Goal: Task Accomplishment & Management: Use online tool/utility

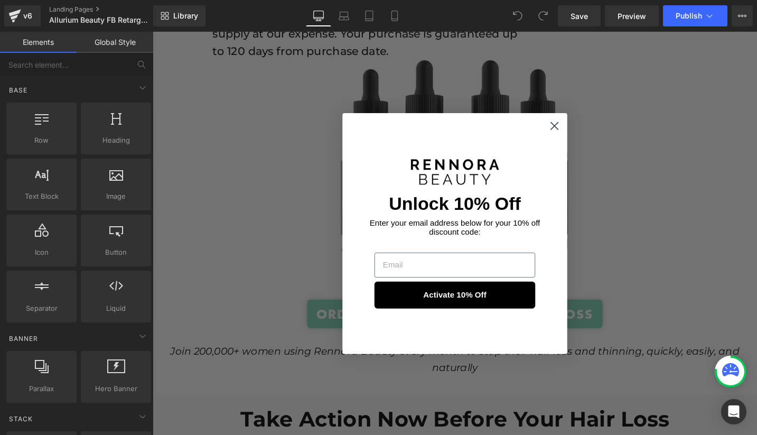
scroll to position [6754, 0]
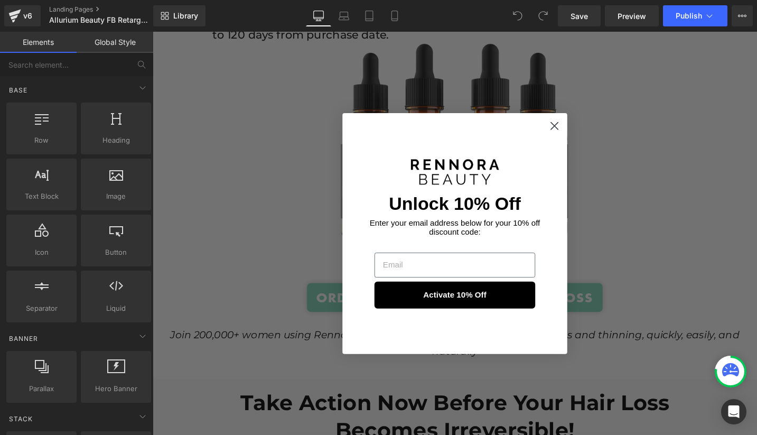
click at [579, 129] on icon "Close dialog" at bounding box center [577, 130] width 7 height 7
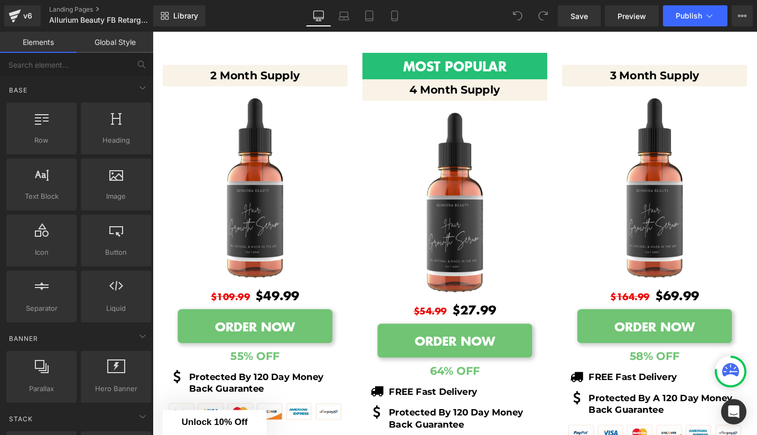
scroll to position [7988, 0]
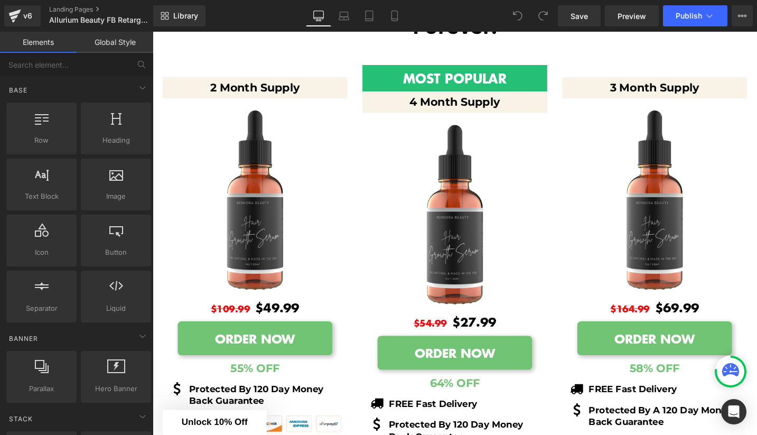
click at [450, 161] on img at bounding box center [473, 218] width 196 height 203
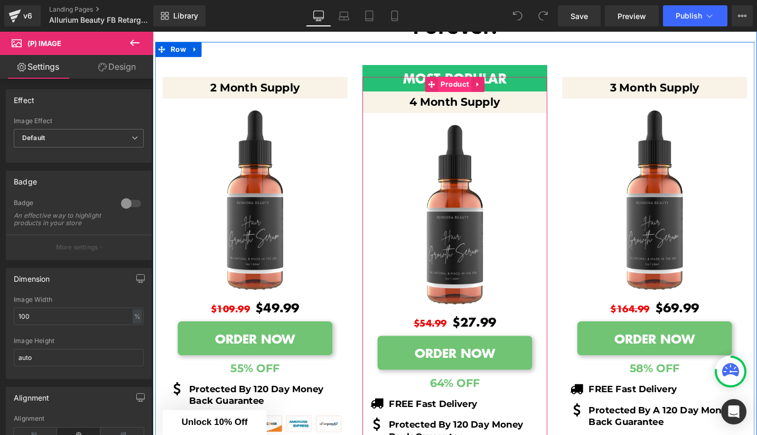
click at [470, 79] on span "Product" at bounding box center [471, 87] width 35 height 16
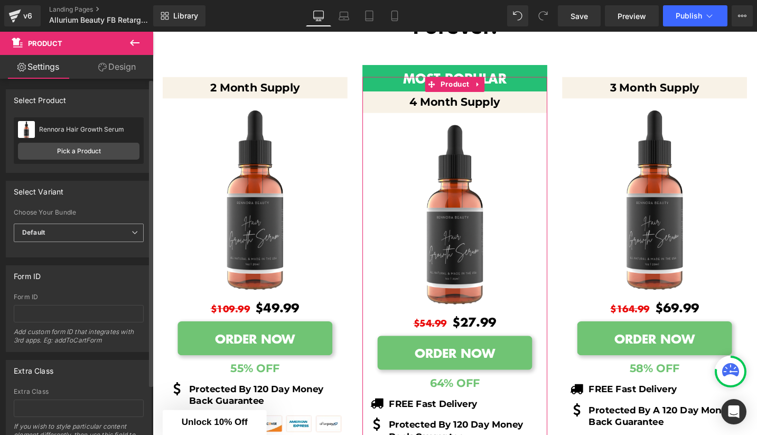
click at [90, 230] on span "Default" at bounding box center [79, 233] width 130 height 18
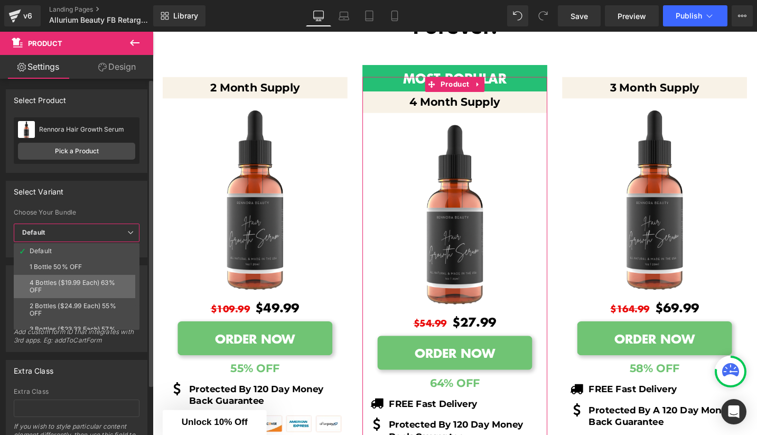
click at [81, 288] on div "4 Bottles ($19.99 Each) 63% OFF" at bounding box center [79, 286] width 99 height 15
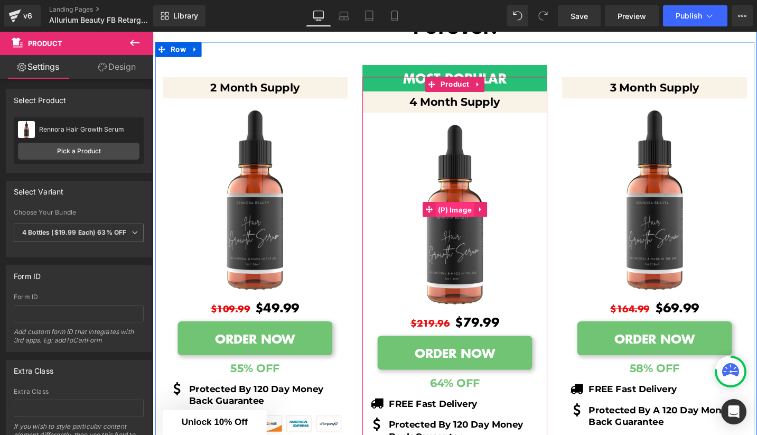
click at [479, 212] on span "(P) Image" at bounding box center [472, 220] width 41 height 16
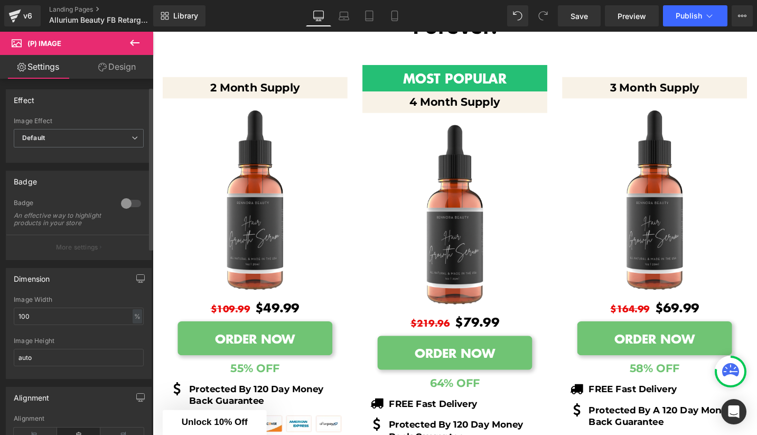
scroll to position [26, 0]
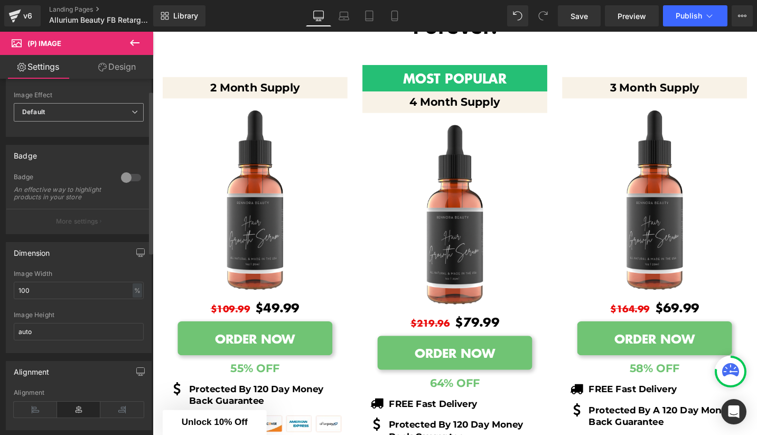
click at [86, 114] on span "Default" at bounding box center [79, 112] width 130 height 18
click at [73, 184] on div "Badge An effective way to highlight products in your store" at bounding box center [79, 191] width 130 height 36
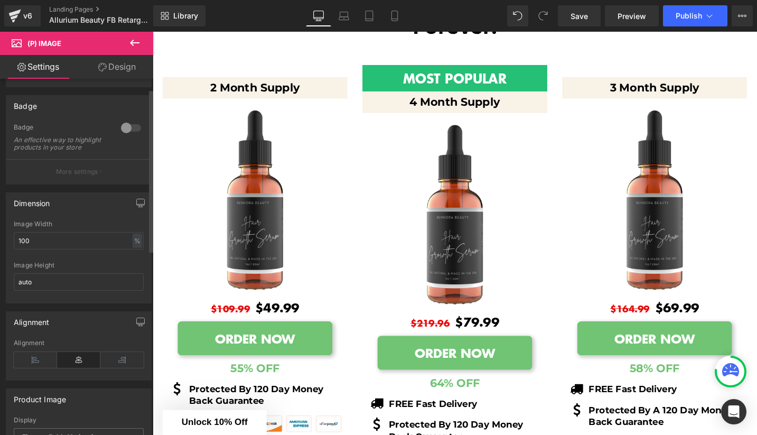
scroll to position [0, 0]
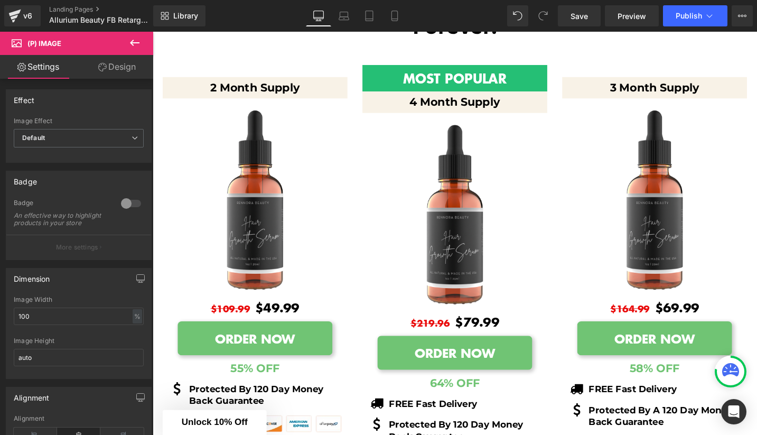
click at [461, 213] on span "(P) Image" at bounding box center [472, 219] width 32 height 13
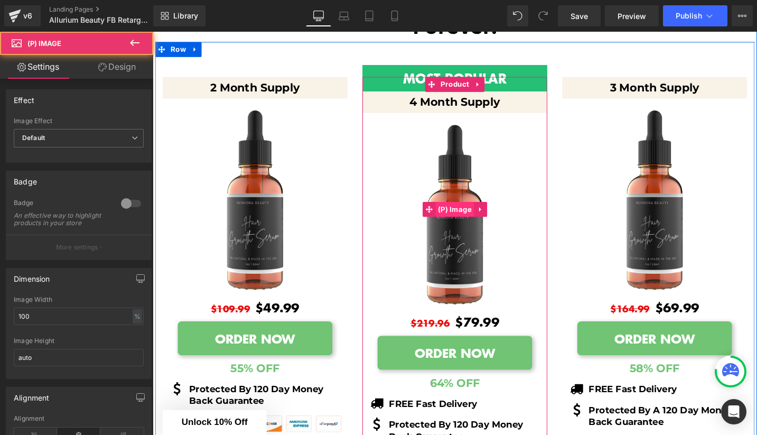
click at [470, 211] on span "(P) Image" at bounding box center [472, 219] width 41 height 16
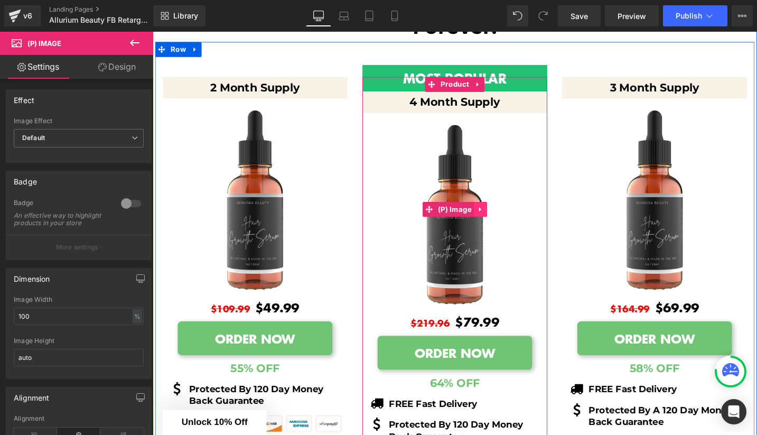
click at [501, 215] on icon at bounding box center [499, 219] width 7 height 8
click at [464, 211] on span "(P) Image" at bounding box center [452, 219] width 41 height 16
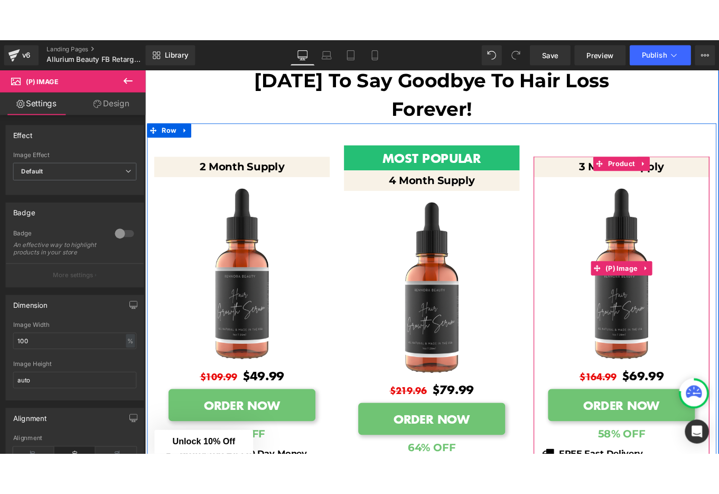
scroll to position [7937, 0]
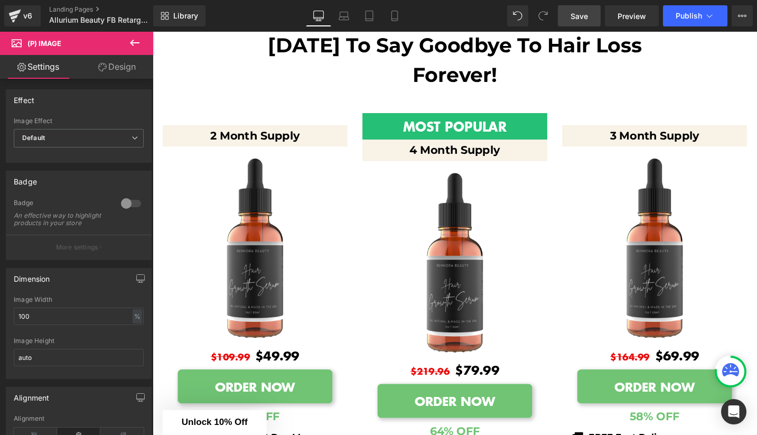
click at [578, 17] on span "Save" at bounding box center [579, 16] width 17 height 11
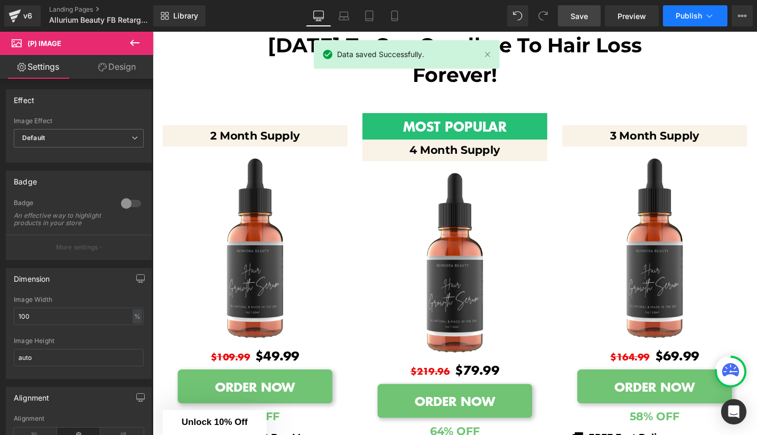
click at [687, 18] on span "Publish" at bounding box center [689, 16] width 26 height 8
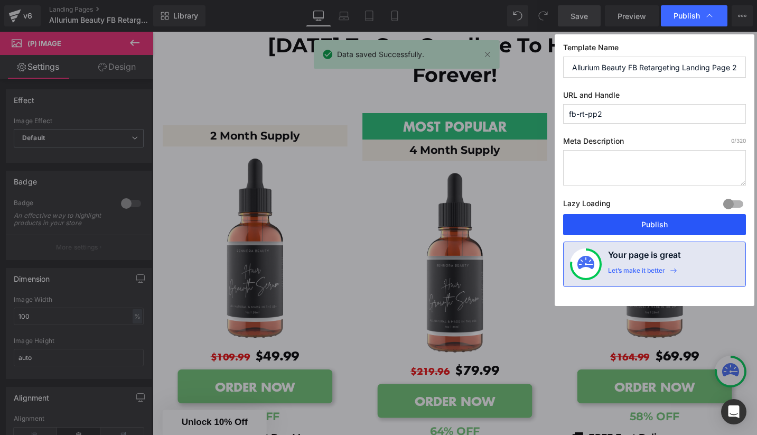
click at [626, 228] on button "Publish" at bounding box center [654, 224] width 183 height 21
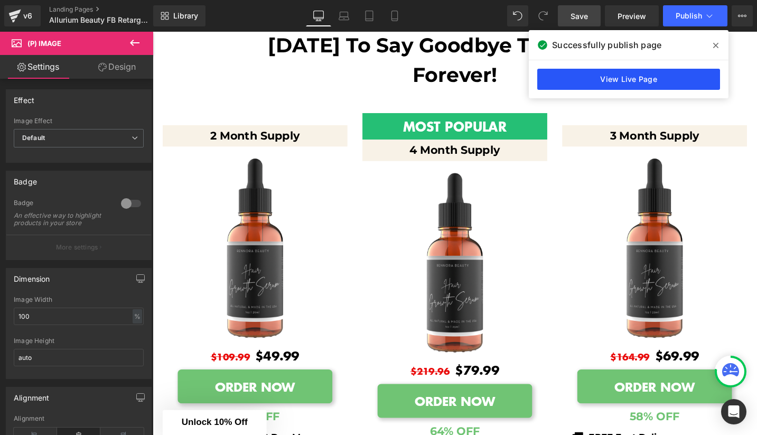
click at [605, 85] on link "View Live Page" at bounding box center [628, 79] width 183 height 21
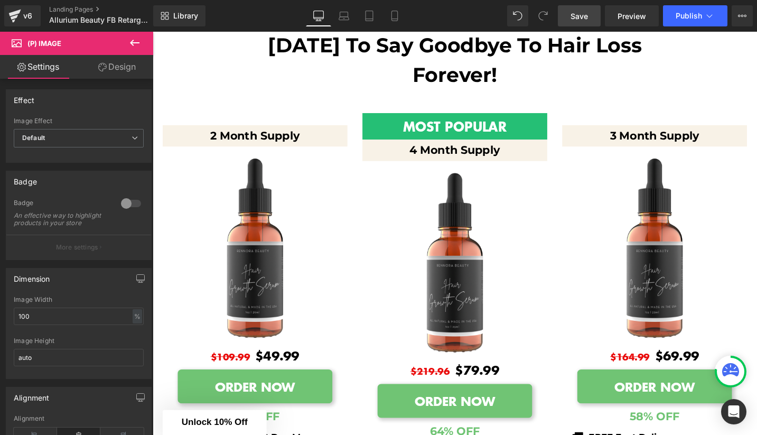
click at [588, 17] on span "Save" at bounding box center [579, 16] width 17 height 11
click at [583, 19] on span "Save" at bounding box center [579, 16] width 17 height 11
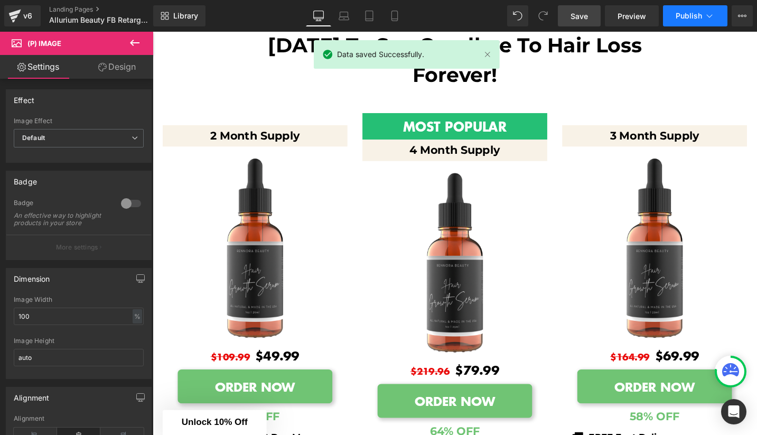
click at [690, 17] on span "Publish" at bounding box center [689, 16] width 26 height 8
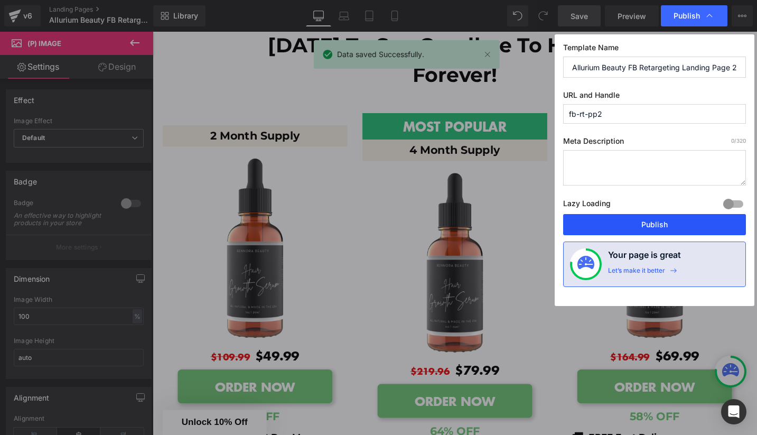
click at [632, 225] on button "Publish" at bounding box center [654, 224] width 183 height 21
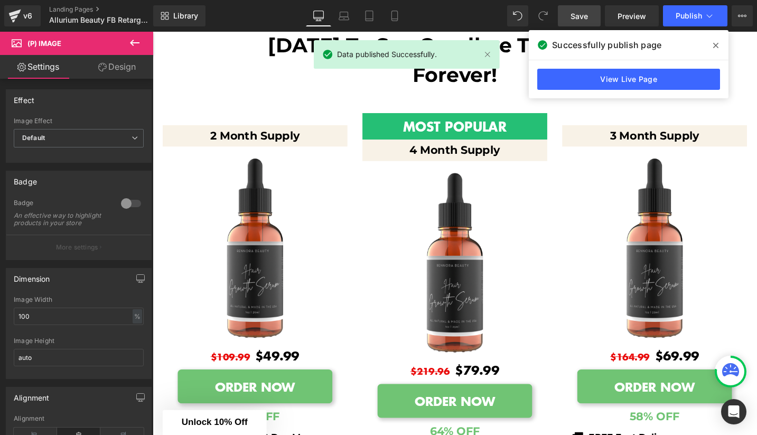
click at [716, 46] on icon at bounding box center [715, 45] width 5 height 8
